Goal: Information Seeking & Learning: Check status

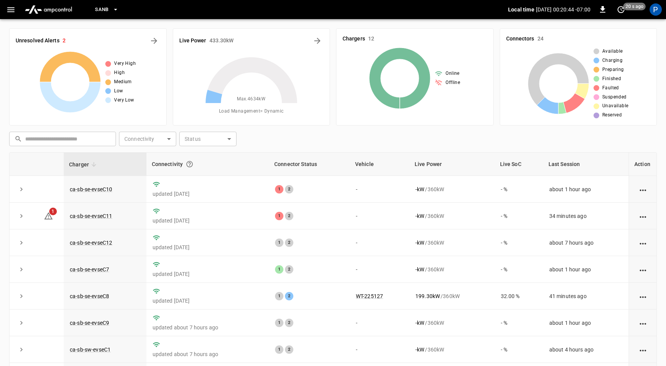
scroll to position [71, 0]
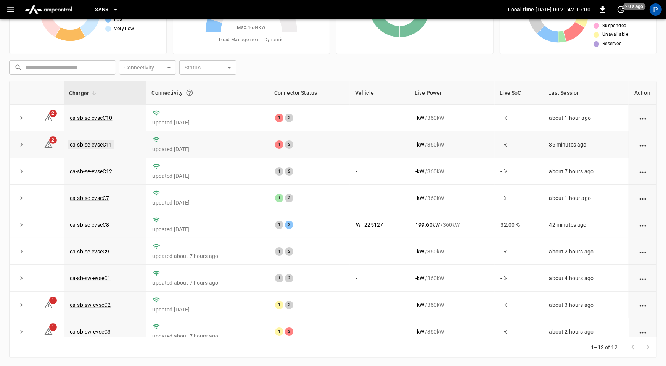
click at [108, 142] on link "ca-sb-se-evseC11" at bounding box center [90, 144] width 45 height 9
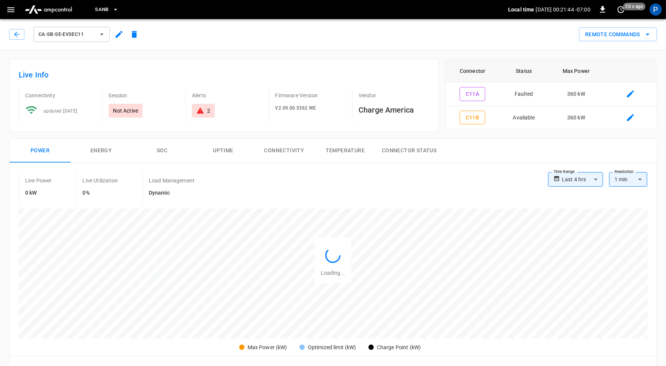
scroll to position [358, 0]
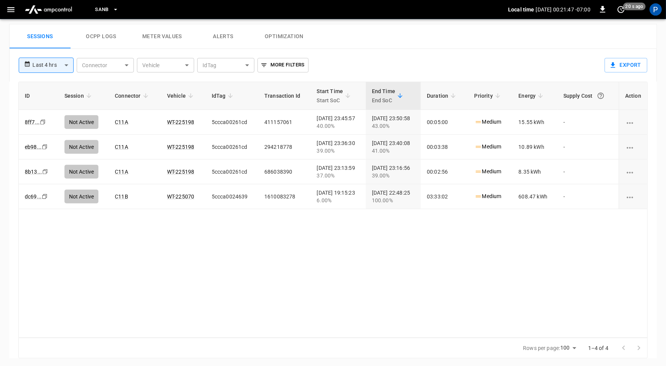
drag, startPoint x: 59, startPoint y: 12, endPoint x: 65, endPoint y: 15, distance: 6.7
click at [59, 12] on img "menu" at bounding box center [48, 9] width 53 height 14
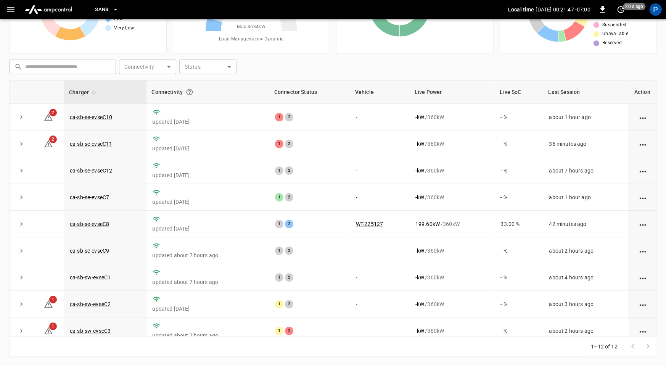
scroll to position [71, 0]
click at [111, 118] on link "ca-sb-se-evseC10" at bounding box center [90, 117] width 45 height 9
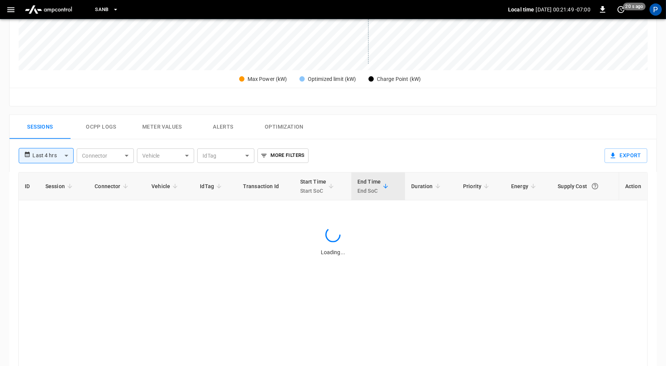
scroll to position [358, 0]
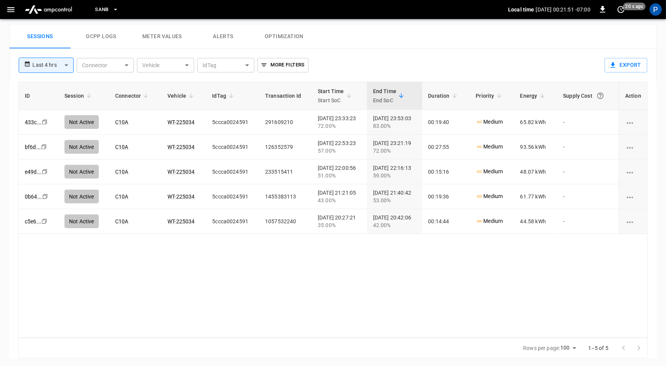
drag, startPoint x: 61, startPoint y: 11, endPoint x: 83, endPoint y: 16, distance: 22.5
click at [61, 11] on img "menu" at bounding box center [48, 9] width 53 height 14
